Goal: Task Accomplishment & Management: Manage account settings

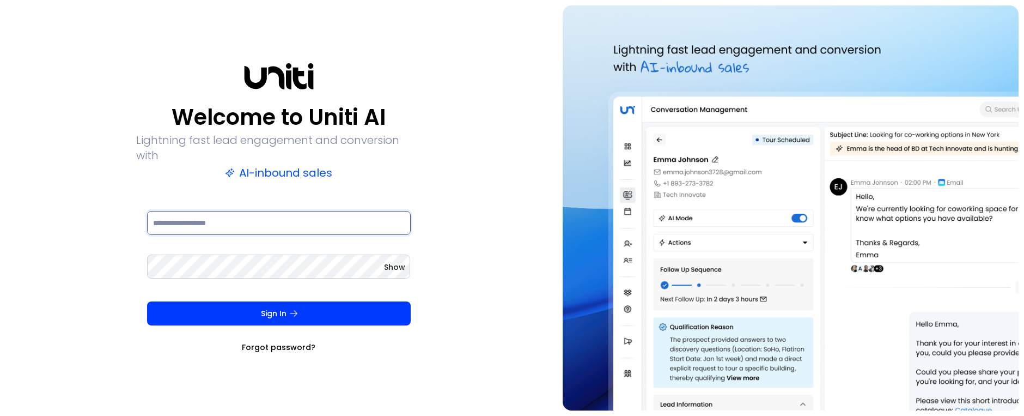
type input "**********"
click at [295, 321] on div "Sign In Forgot password?" at bounding box center [279, 326] width 264 height 51
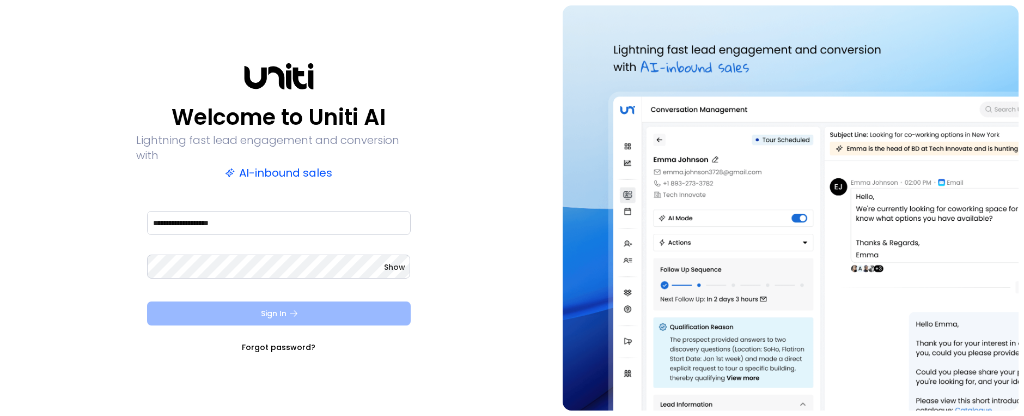
click at [294, 310] on icon "submit" at bounding box center [294, 313] width 8 height 6
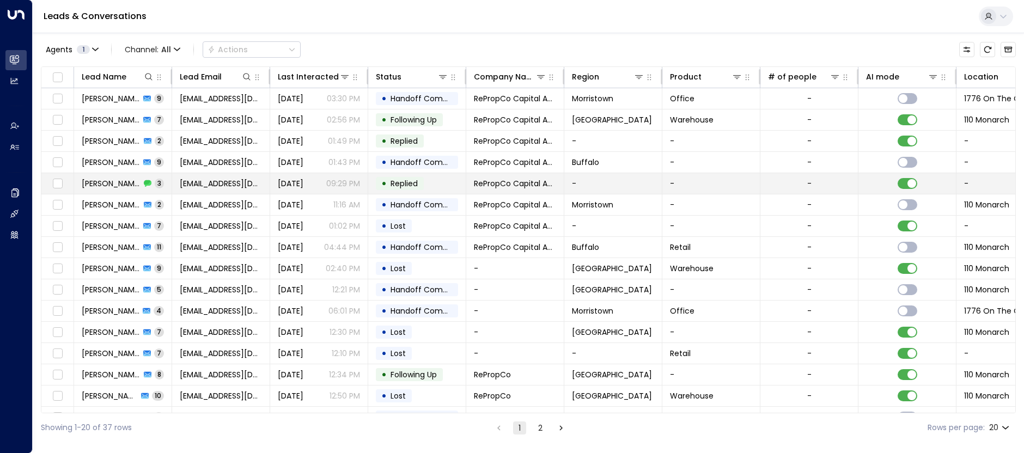
click at [160, 184] on td "[PERSON_NAME] 3" at bounding box center [123, 183] width 98 height 21
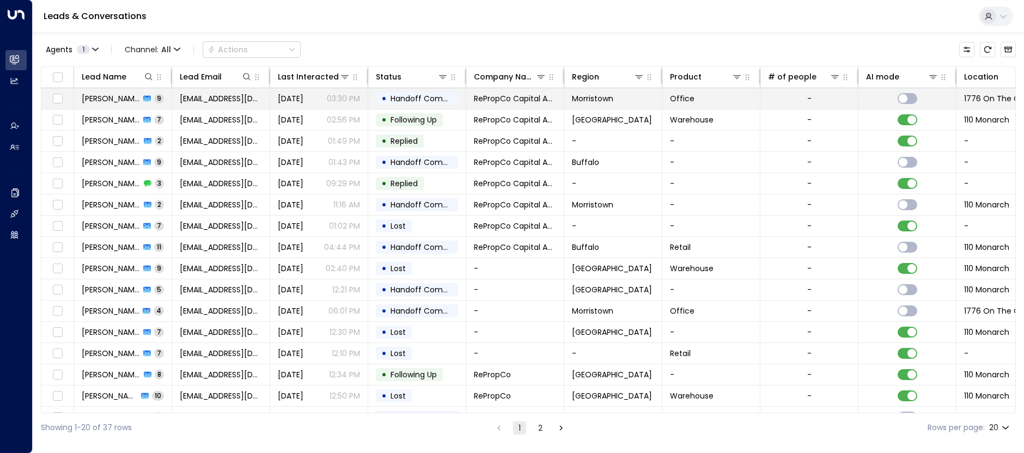
click at [160, 96] on td "[PERSON_NAME] 9" at bounding box center [123, 98] width 98 height 21
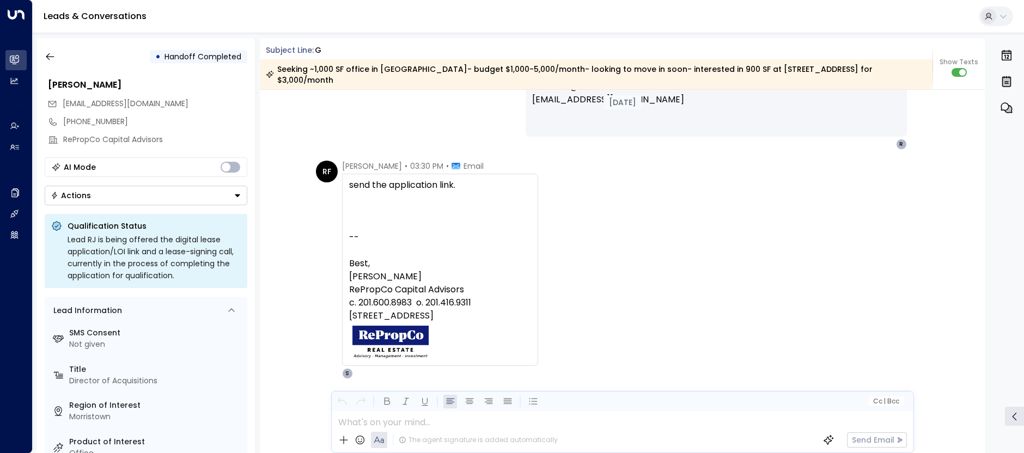
scroll to position [2399, 0]
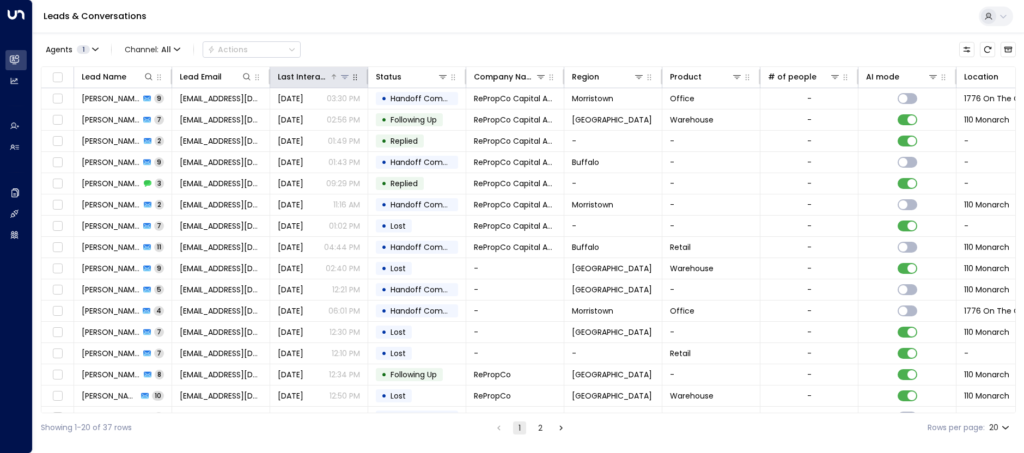
click at [340, 75] on button at bounding box center [344, 76] width 11 height 11
click at [327, 77] on div "Last Interacted" at bounding box center [304, 76] width 52 height 13
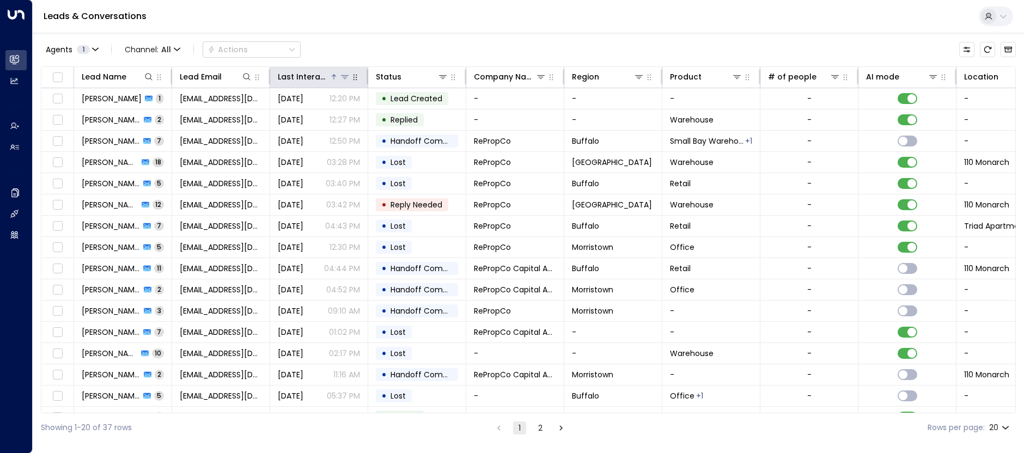
click at [338, 76] on div at bounding box center [340, 76] width 21 height 11
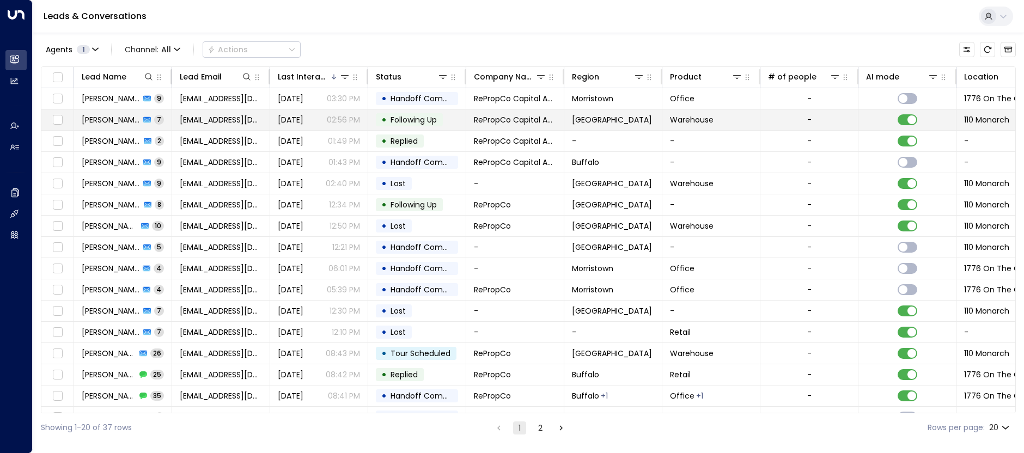
click at [99, 130] on td "[PERSON_NAME] 7" at bounding box center [123, 119] width 98 height 21
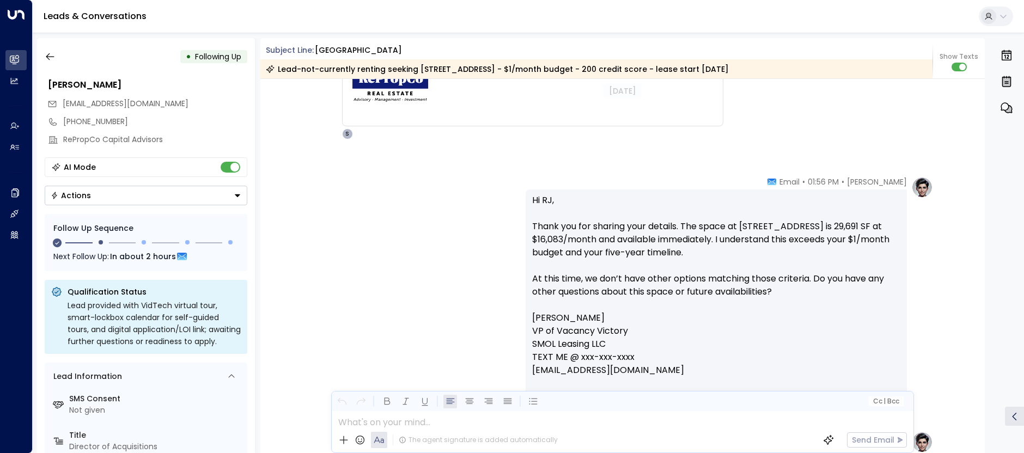
scroll to position [1954, 0]
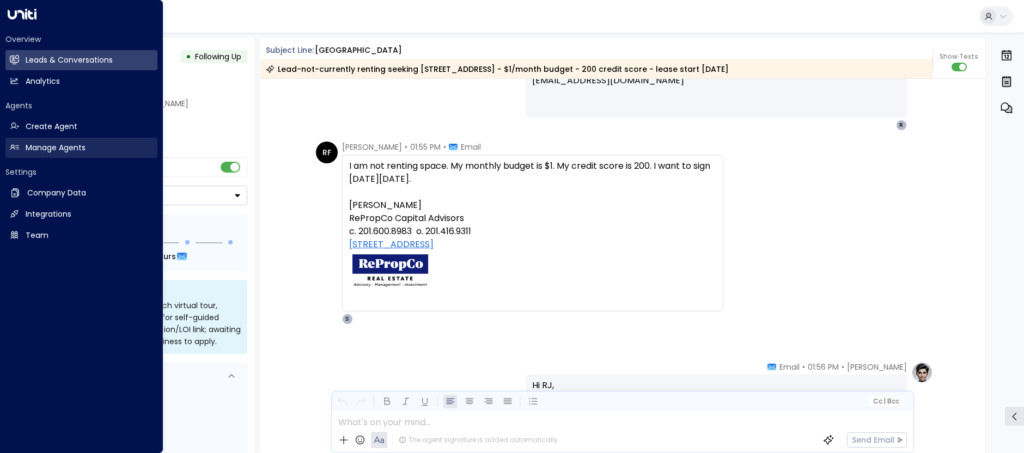
click at [53, 150] on h2 "Manage Agents" at bounding box center [56, 147] width 60 height 11
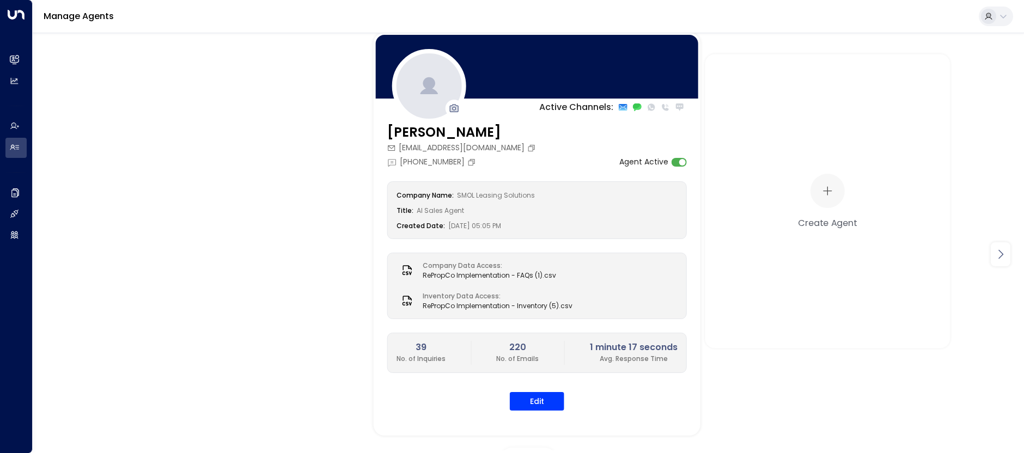
click at [1001, 255] on icon at bounding box center [1000, 254] width 13 height 13
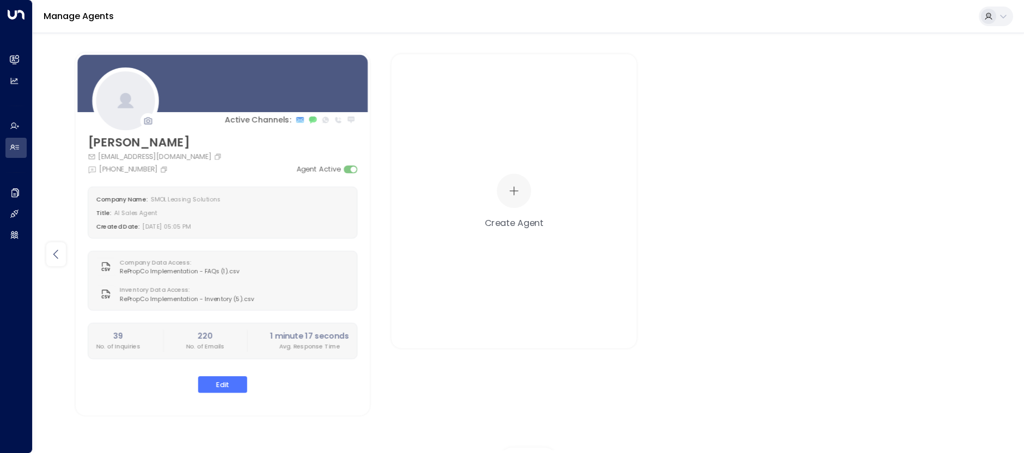
click at [49, 252] on div at bounding box center [56, 254] width 20 height 24
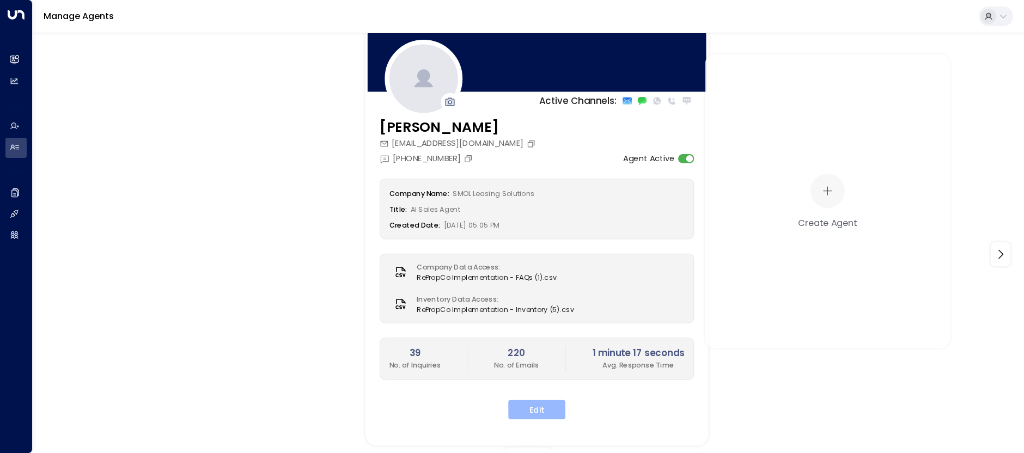
click at [534, 404] on button "Edit" at bounding box center [536, 410] width 57 height 20
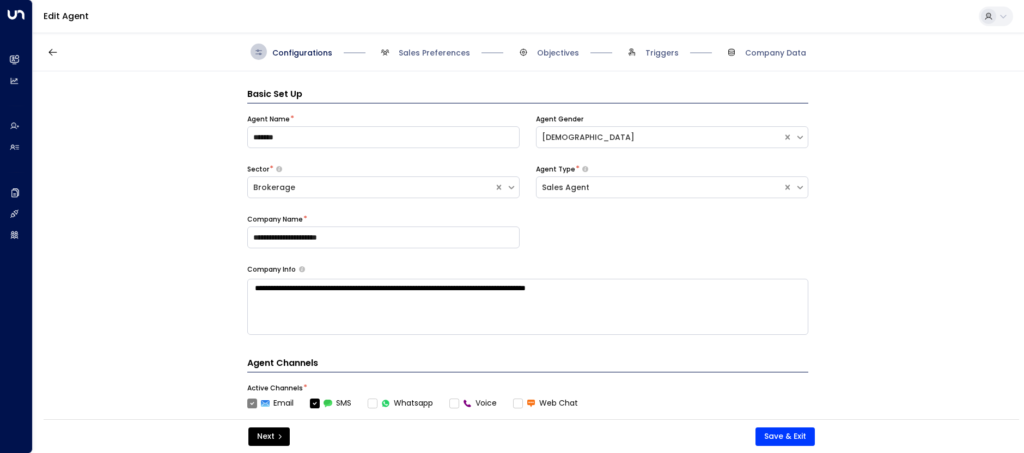
scroll to position [54, 0]
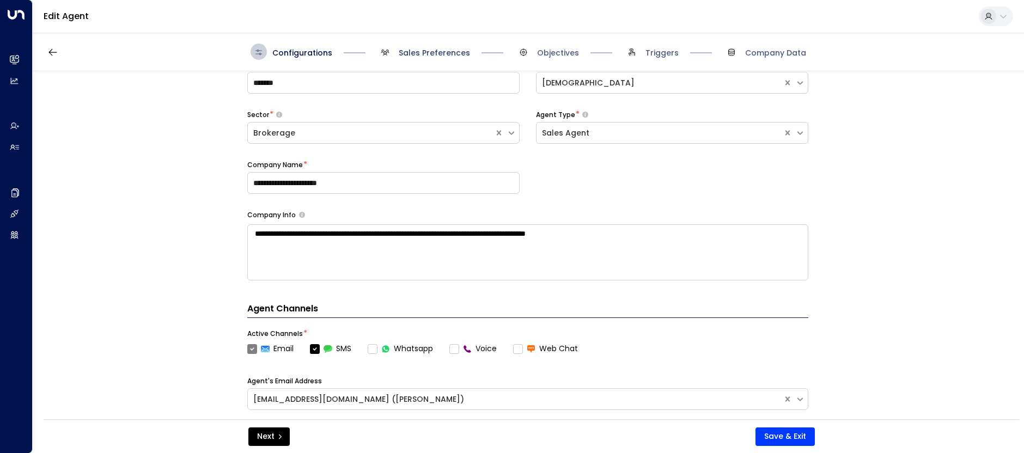
click at [449, 53] on span "Sales Preferences" at bounding box center [434, 52] width 71 height 11
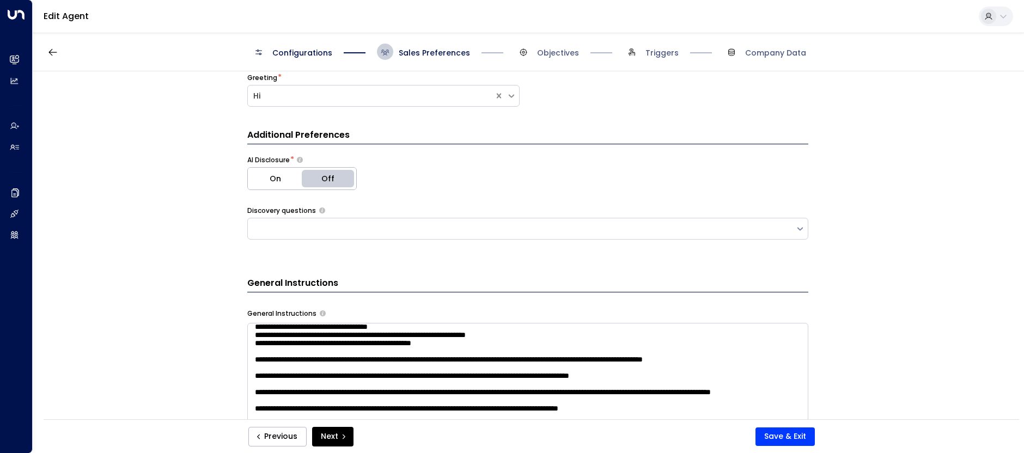
scroll to position [0, 0]
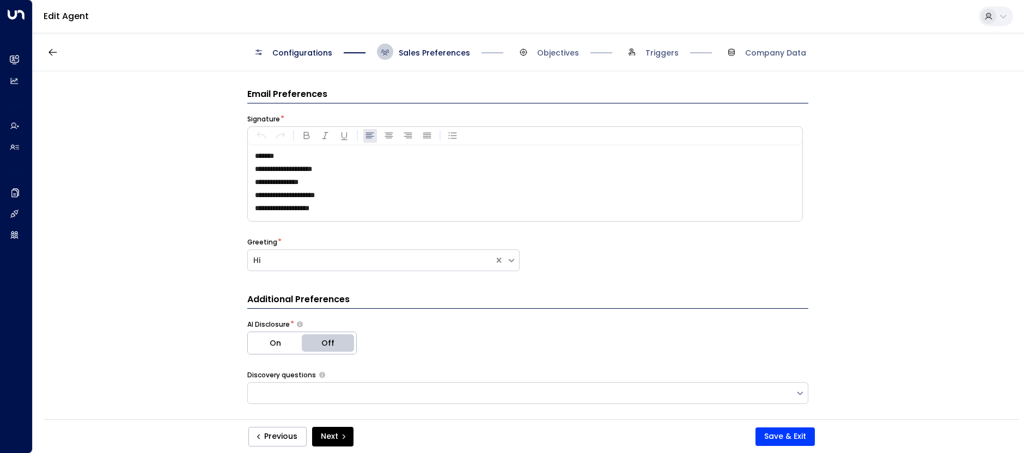
click at [557, 58] on span "Objectives" at bounding box center [547, 52] width 64 height 16
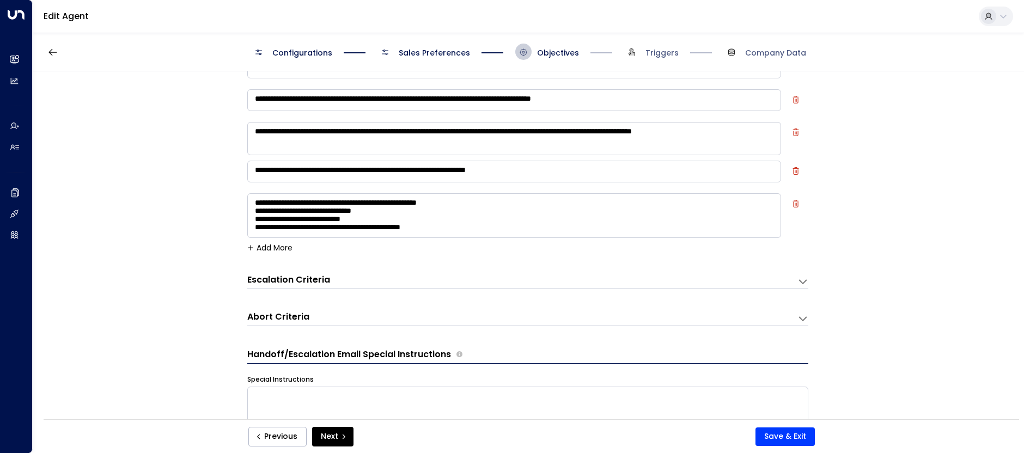
scroll to position [109, 0]
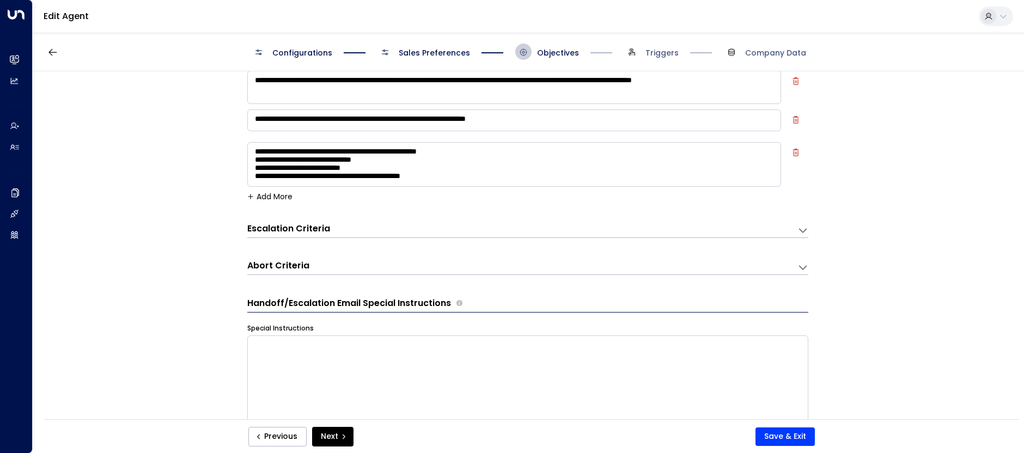
click at [394, 228] on div "Escalation Criteria Reset" at bounding box center [516, 229] width 539 height 13
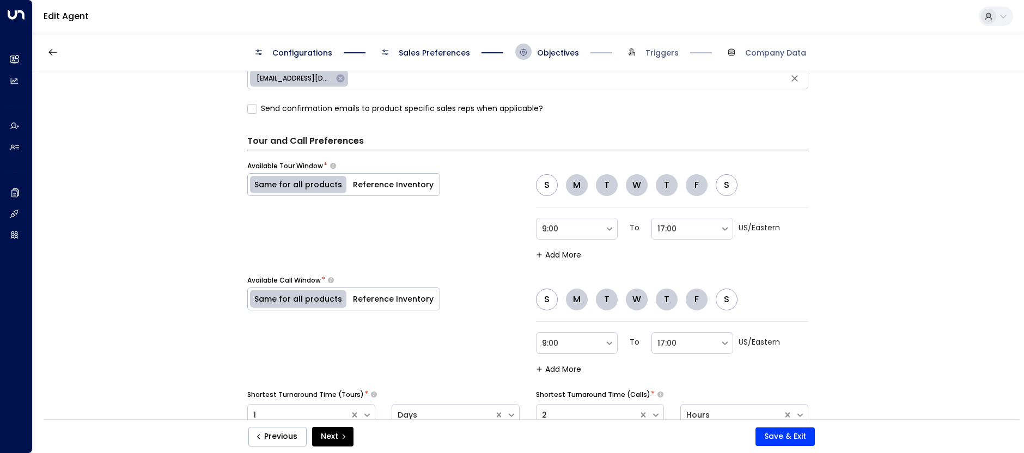
scroll to position [676, 0]
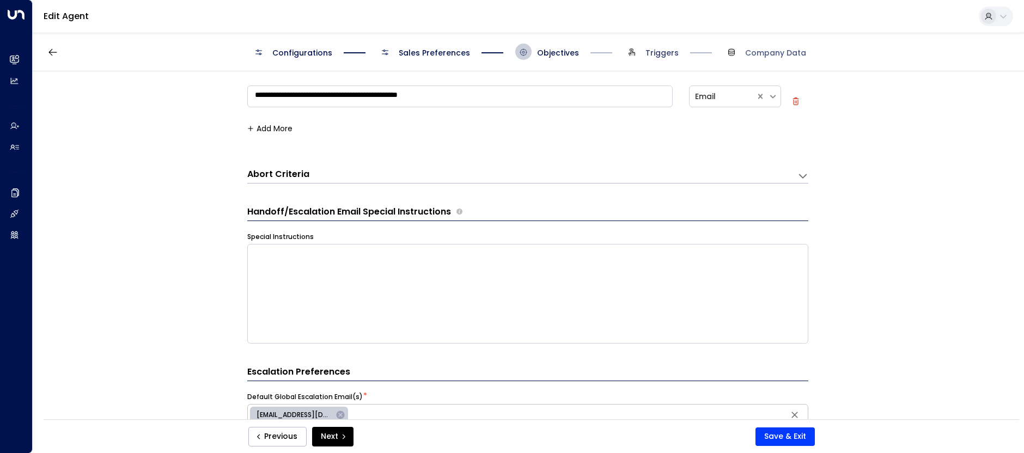
click at [663, 57] on span "Triggers" at bounding box center [661, 52] width 33 height 11
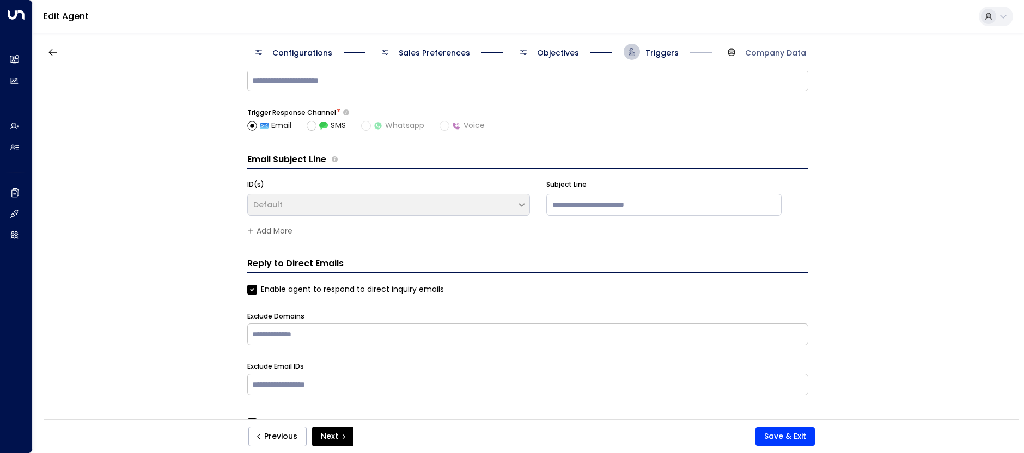
scroll to position [0, 0]
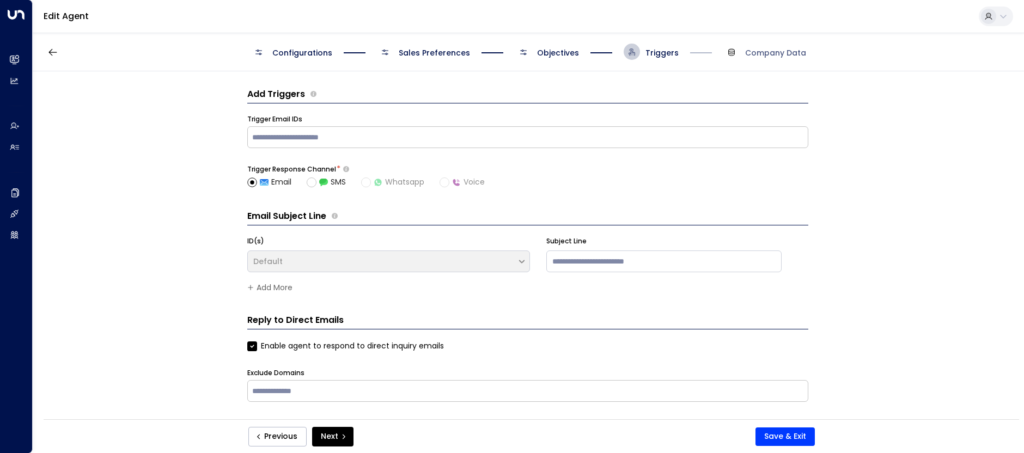
click at [435, 71] on div "Add Triggers Trigger Email IDs ​ Trigger Response Channel * Email SMS Whatsapp …" at bounding box center [527, 303] width 561 height 464
click at [432, 63] on div "Configurations Sales Preferences Objectives Triggers Company Data" at bounding box center [528, 52] width 991 height 39
click at [440, 52] on span "Sales Preferences" at bounding box center [434, 52] width 71 height 11
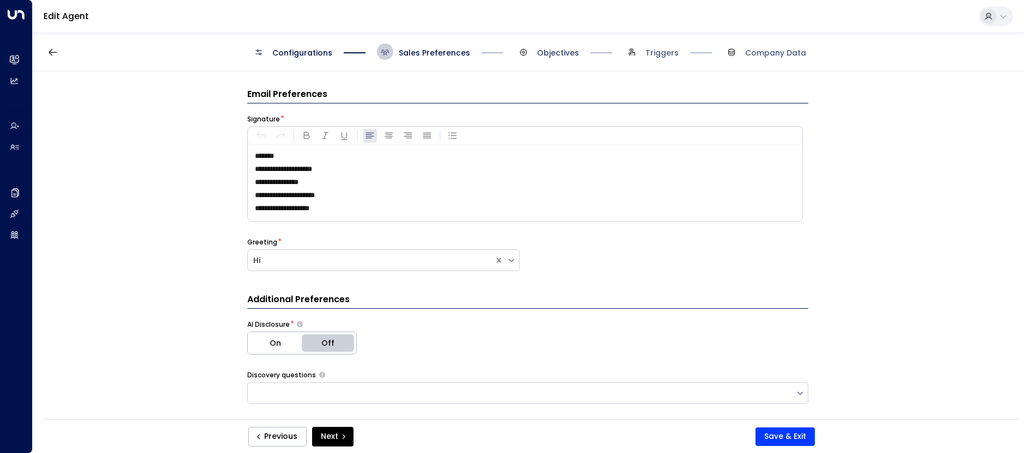
click at [546, 51] on span "Objectives" at bounding box center [558, 52] width 42 height 11
